Goal: Information Seeking & Learning: Learn about a topic

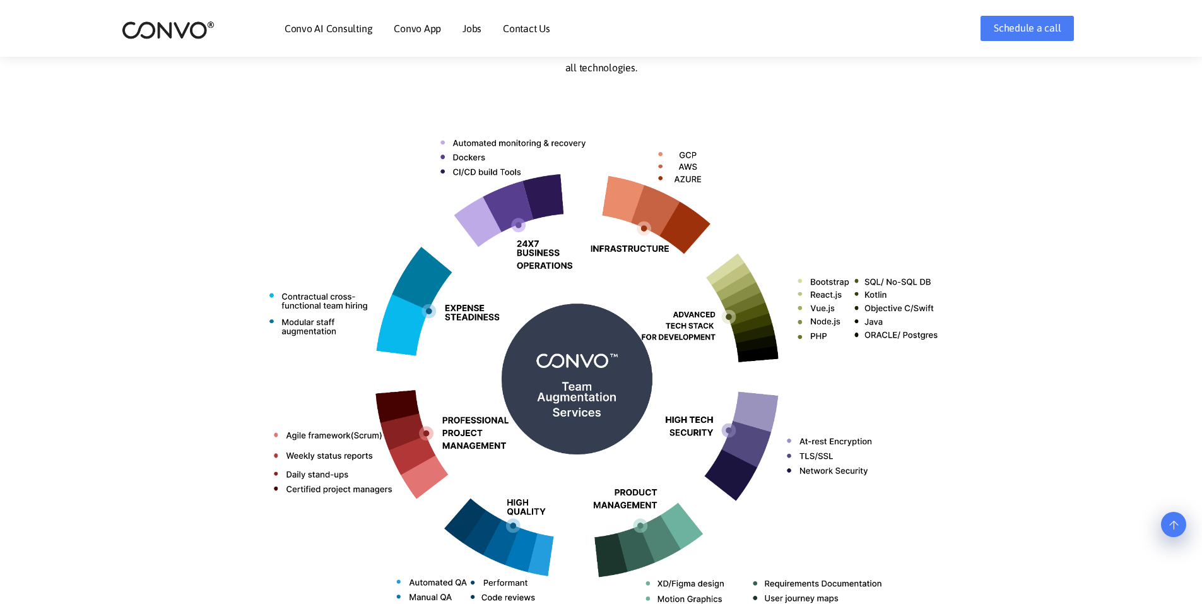
scroll to position [505, 0]
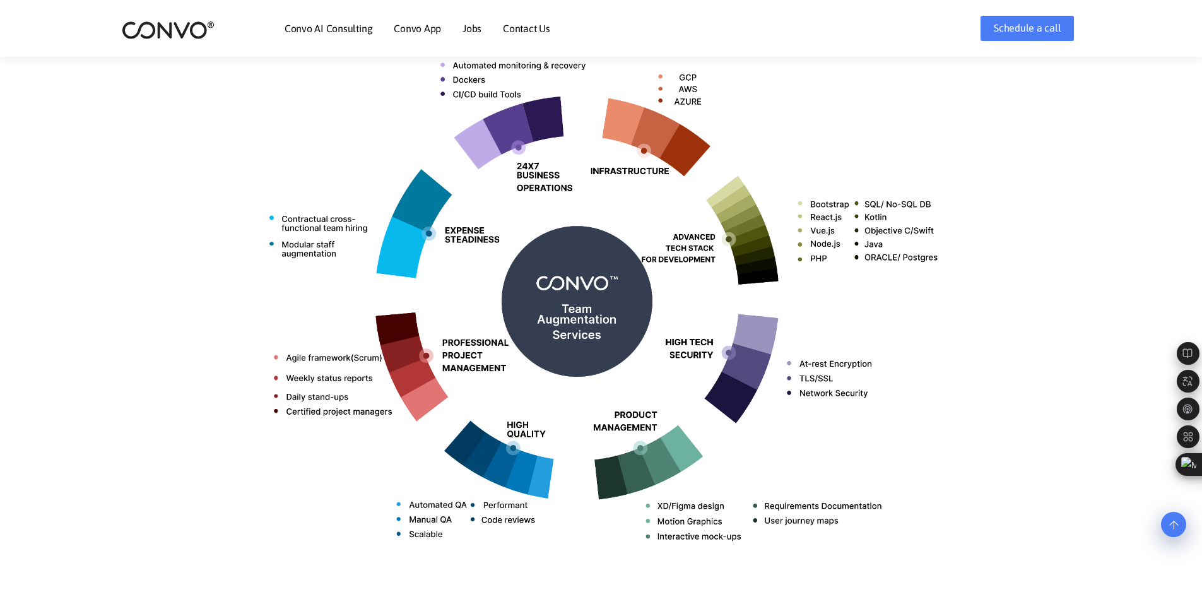
click at [204, 24] on img at bounding box center [168, 30] width 93 height 20
click at [476, 32] on link "Jobs" at bounding box center [472, 28] width 19 height 10
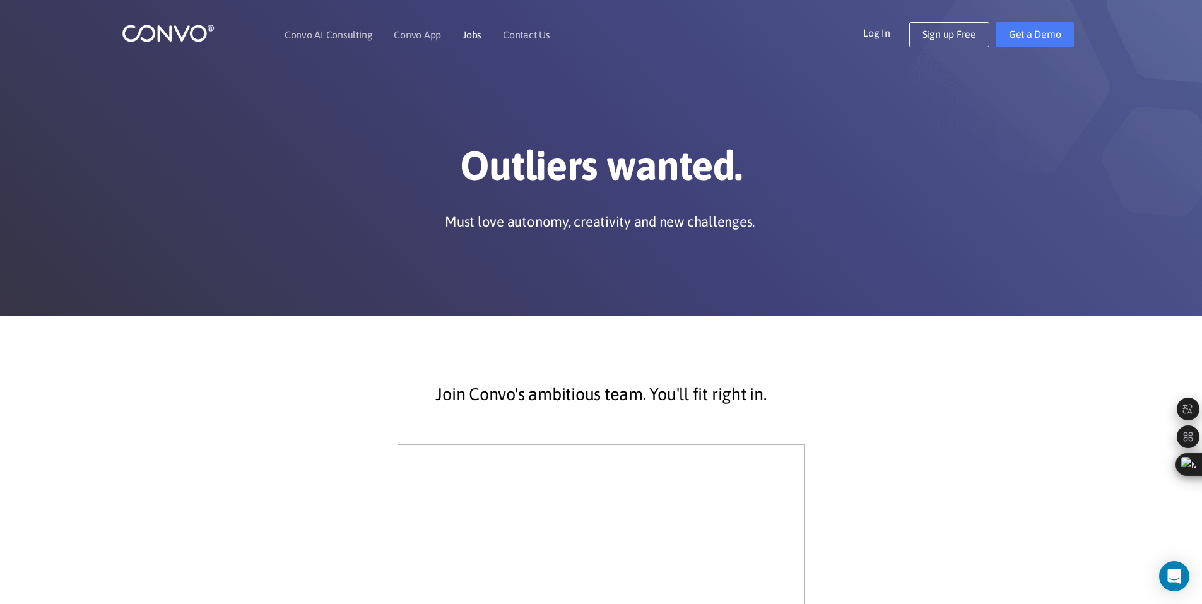
click at [468, 33] on link "Jobs" at bounding box center [472, 35] width 19 height 10
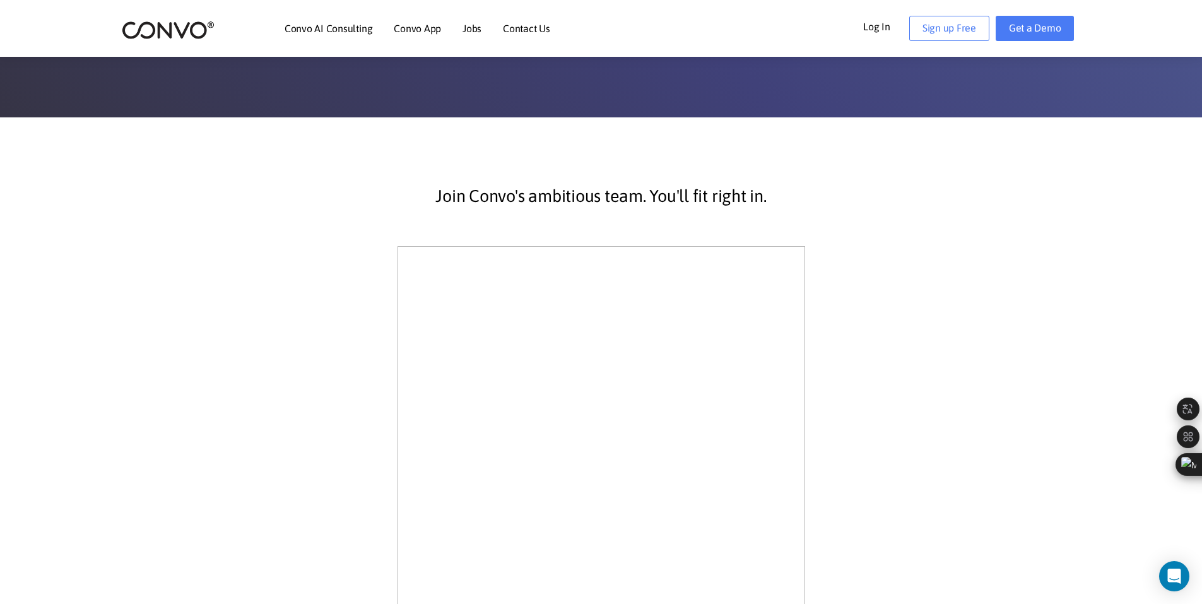
scroll to position [49, 0]
